Goal: Communication & Community: Participate in discussion

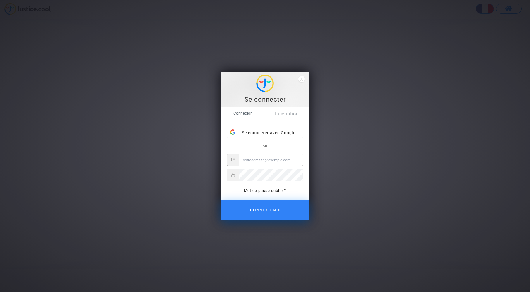
click at [270, 134] on div "Se connecter avec Google" at bounding box center [264, 133] width 75 height 12
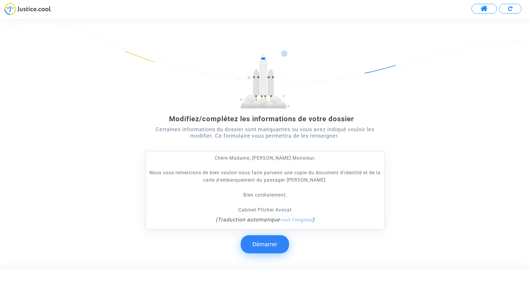
scroll to position [28, 0]
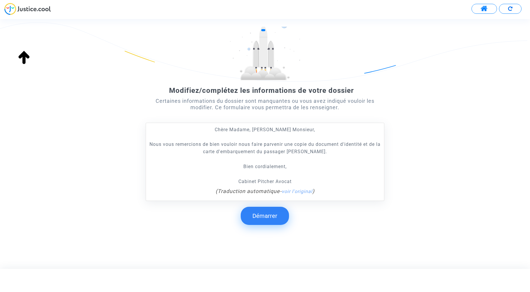
click at [271, 215] on button "Démarrer" at bounding box center [265, 215] width 48 height 18
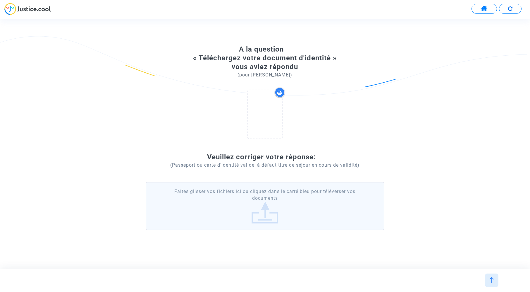
click at [278, 161] on p "(Passeport ou carte d’identité valide, à défaut titre de séjour en cours de val…" at bounding box center [265, 164] width 238 height 7
click at [266, 102] on div at bounding box center [265, 114] width 34 height 48
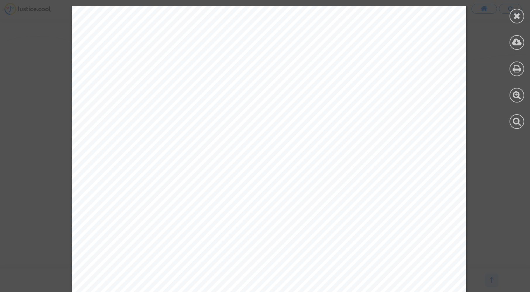
click at [486, 87] on div at bounding box center [268, 285] width 537 height 558
click at [518, 15] on icon at bounding box center [516, 15] width 7 height 9
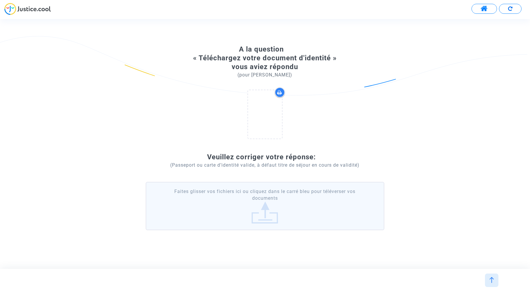
click at [257, 204] on label "Faites glisser vos fichiers ici ou cliquez dans le carré bleu pour téléverser v…" at bounding box center [265, 206] width 238 height 48
click at [0, 0] on input "Faites glisser vos fichiers ici ou cliquez dans le carré bleu pour téléverser v…" at bounding box center [0, 0] width 0 height 0
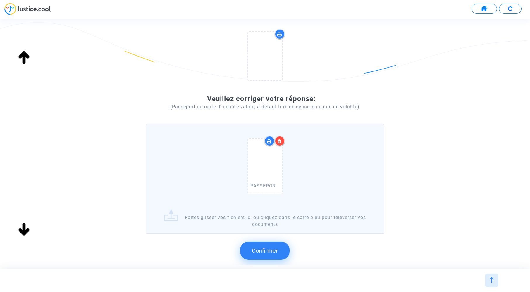
scroll to position [64, 0]
click at [270, 252] on span "Confirmer" at bounding box center [265, 249] width 26 height 7
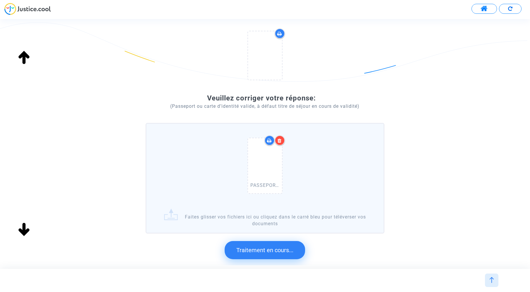
scroll to position [0, 0]
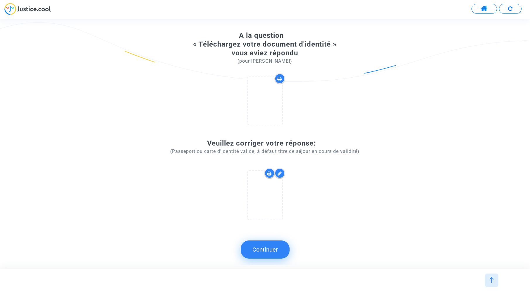
click at [273, 252] on button "Continuer" at bounding box center [265, 249] width 49 height 18
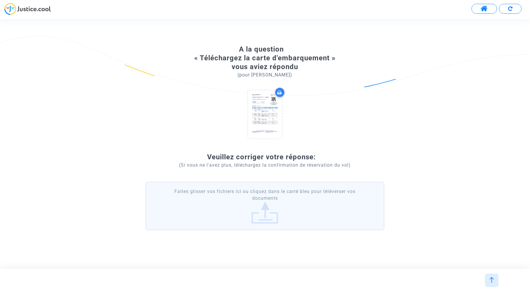
click at [299, 151] on div "A la question « Téléchargez la carte d'embarquement » vous aviez répondu (pour …" at bounding box center [265, 141] width 238 height 192
click at [492, 280] on img at bounding box center [492, 280] width 6 height 6
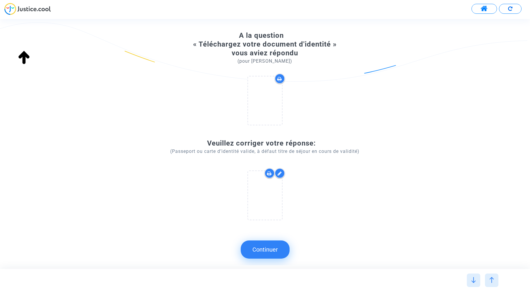
click at [485, 8] on span at bounding box center [483, 9] width 7 height 8
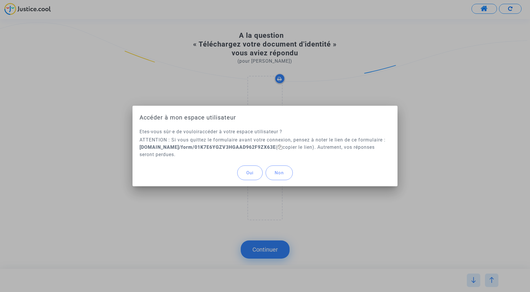
click at [253, 175] on button "Oui" at bounding box center [249, 172] width 25 height 15
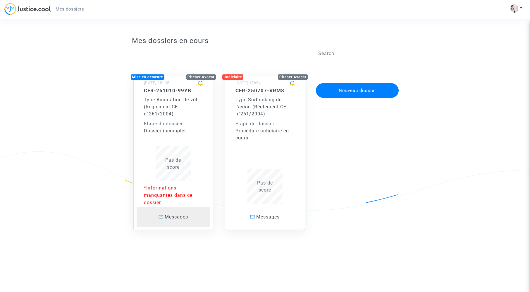
click at [182, 218] on span "Messages" at bounding box center [176, 217] width 23 height 6
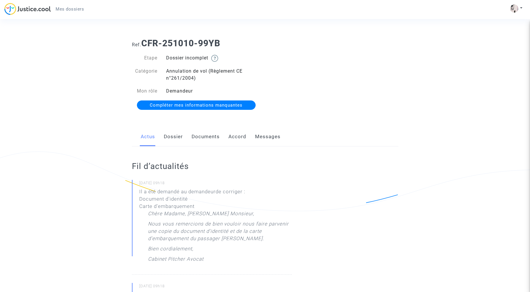
drag, startPoint x: 280, startPoint y: 145, endPoint x: 271, endPoint y: 139, distance: 9.7
click at [279, 145] on div "Actus Dossier Documents Accord Messages" at bounding box center [265, 137] width 266 height 20
click at [270, 138] on link "Messages" at bounding box center [267, 136] width 25 height 19
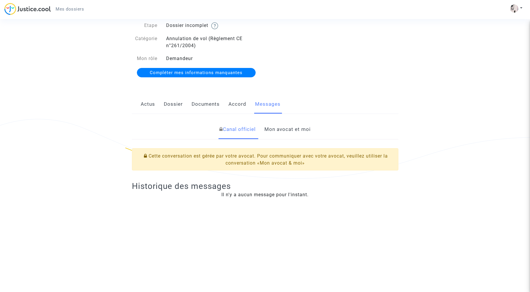
scroll to position [67, 0]
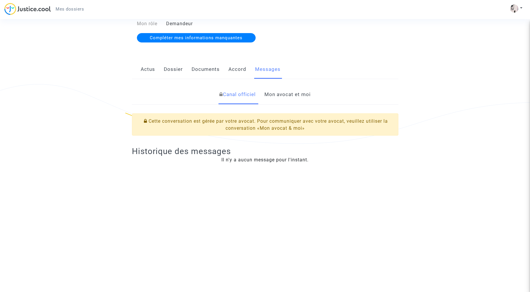
click at [288, 93] on link "Mon avocat et moi" at bounding box center [287, 94] width 46 height 19
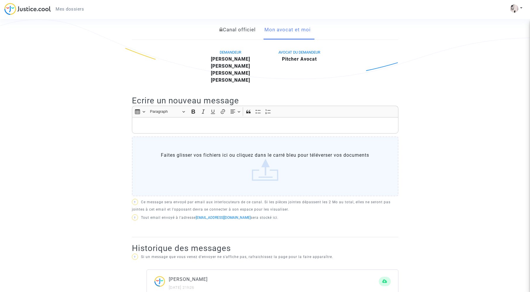
scroll to position [157, 0]
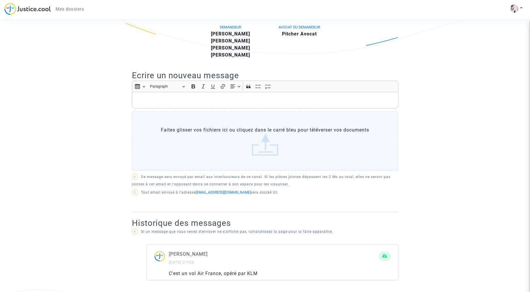
click at [204, 99] on p "Rich Text Editor, main" at bounding box center [265, 99] width 260 height 7
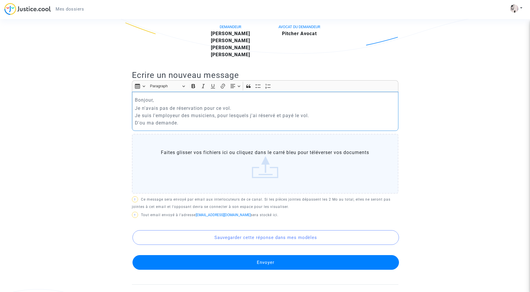
click at [202, 109] on p "Je n'avais pas de réservation pour ce vol. Je suis l'employeur des musiciens, p…" at bounding box center [265, 115] width 260 height 22
click at [232, 122] on p "Je n'avais pas de réservation en mon nom pour ce vol. Je suis l'employeur des m…" at bounding box center [265, 115] width 260 height 22
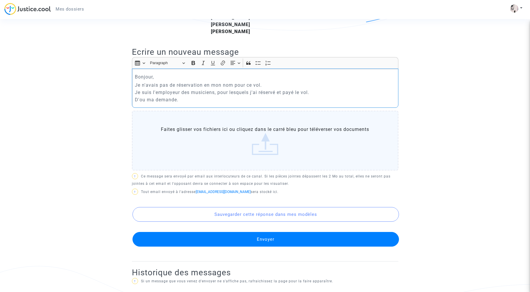
scroll to position [183, 0]
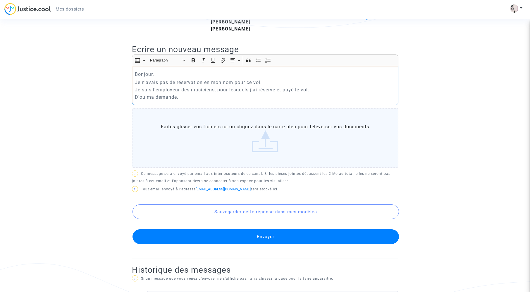
click at [151, 97] on p "Je n'avais pas de réservation en mon nom pour ce vol. Je suis l'employeur des m…" at bounding box center [265, 90] width 260 height 22
click at [197, 98] on p "Je n'avais pas de réservation en mon nom pour ce vol. Je suis l'employeur des m…" at bounding box center [265, 90] width 260 height 22
click at [281, 233] on button "Envoyer" at bounding box center [265, 236] width 266 height 15
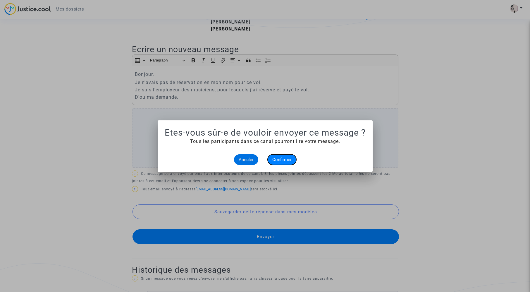
click at [290, 156] on button "Confirmer" at bounding box center [282, 159] width 29 height 11
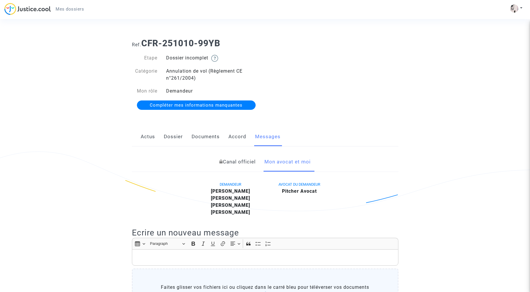
click at [70, 8] on span "Mes dossiers" at bounding box center [70, 8] width 28 height 5
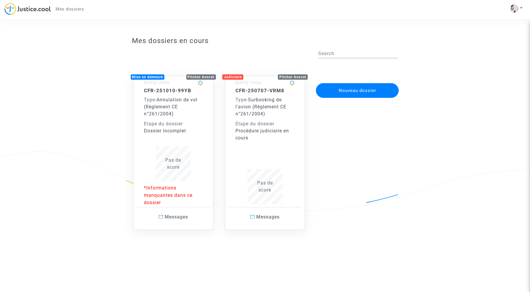
click at [268, 131] on div "Procédure judiciaire en cours" at bounding box center [264, 134] width 59 height 14
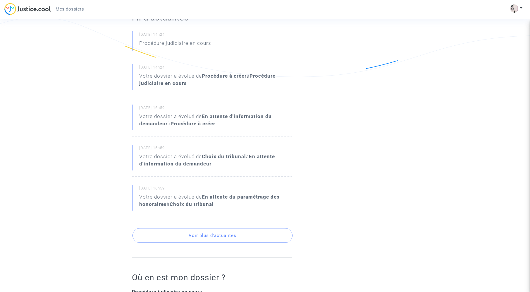
scroll to position [135, 0]
click at [220, 234] on button "Voir plus d'actualités" at bounding box center [212, 234] width 160 height 15
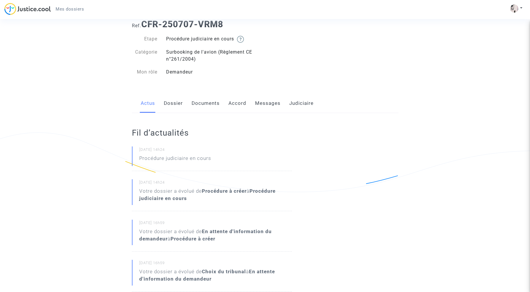
scroll to position [0, 0]
